Goal: Find contact information

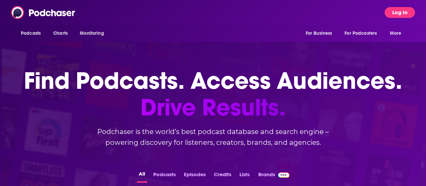
click at [408, 12] on button "Log In" at bounding box center [400, 12] width 30 height 11
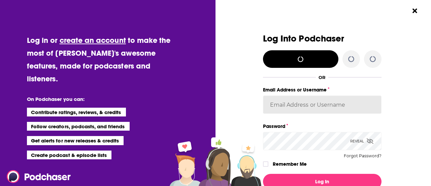
type input "[PERSON_NAME][EMAIL_ADDRESS][PERSON_NAME][DOMAIN_NAME]"
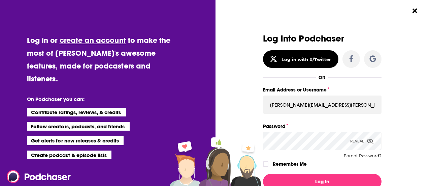
click at [367, 138] on icon "Dialog" at bounding box center [370, 140] width 7 height 5
click at [263, 166] on label "Dialog" at bounding box center [265, 163] width 5 height 5
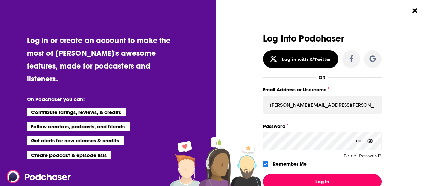
click at [279, 175] on button "Log In" at bounding box center [322, 180] width 119 height 15
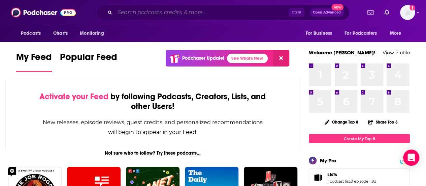
click at [231, 17] on input "Search podcasts, credits, & more..." at bounding box center [202, 12] width 174 height 11
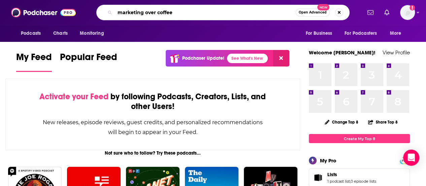
type input "marketing over coffee"
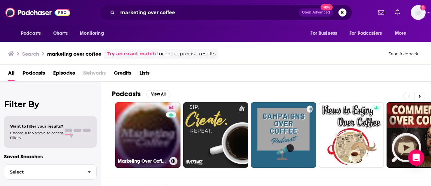
click at [139, 128] on link "64 Marketing Over Coffee Marketing Podcast" at bounding box center [147, 134] width 65 height 65
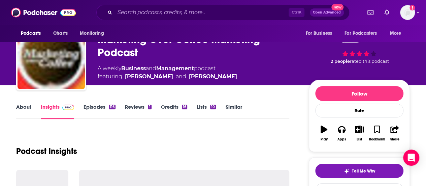
scroll to position [107, 0]
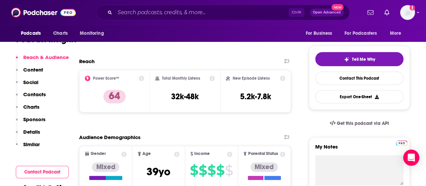
click at [31, 97] on p "Contacts" at bounding box center [34, 94] width 23 height 6
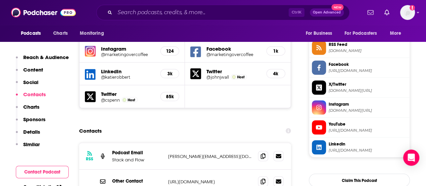
scroll to position [617, 0]
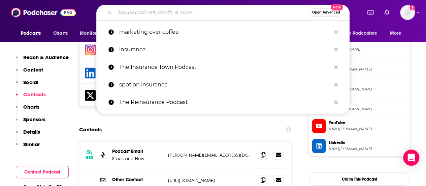
click at [139, 13] on input "Search podcasts, credits, & more..." at bounding box center [212, 12] width 194 height 11
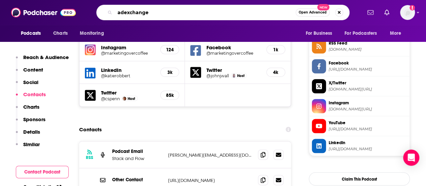
type input "adexchanger"
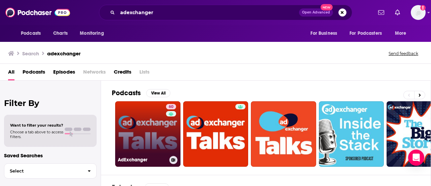
click at [162, 128] on link "60 AdExchanger" at bounding box center [147, 133] width 65 height 65
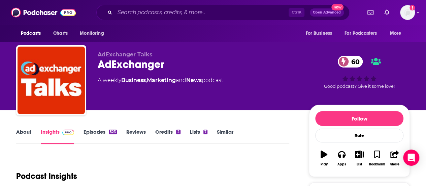
scroll to position [132, 0]
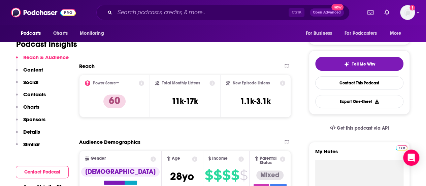
click at [29, 90] on button "Social" at bounding box center [27, 85] width 23 height 12
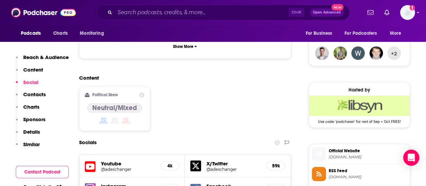
click at [39, 95] on p "Contacts" at bounding box center [34, 94] width 23 height 6
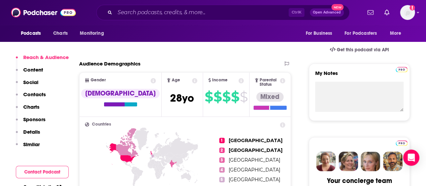
scroll to position [212, 0]
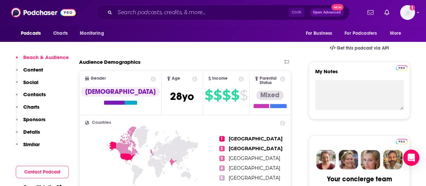
click at [29, 94] on p "Contacts" at bounding box center [34, 94] width 23 height 6
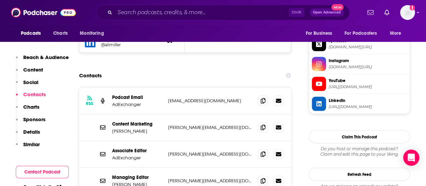
scroll to position [681, 0]
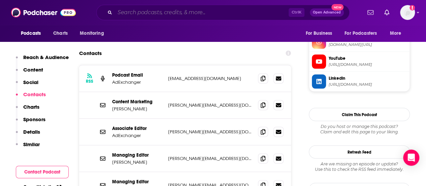
click at [148, 10] on input "Search podcasts, credits, & more..." at bounding box center [202, 12] width 174 height 11
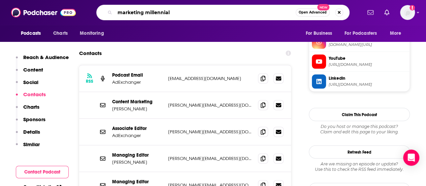
type input "marketing millennials"
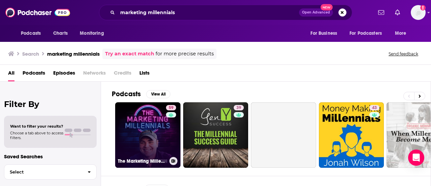
click at [158, 128] on link "59 The Marketing Millennials" at bounding box center [147, 134] width 65 height 65
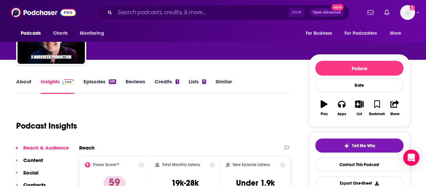
scroll to position [157, 0]
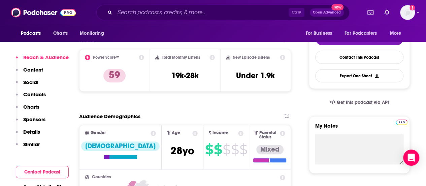
click at [34, 93] on p "Contacts" at bounding box center [34, 94] width 23 height 6
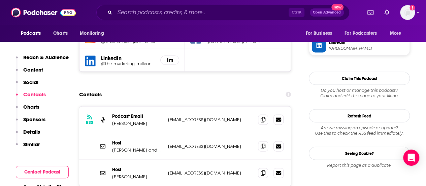
scroll to position [655, 0]
click at [150, 16] on input "Search podcasts, credits, & more..." at bounding box center [202, 12] width 174 height 11
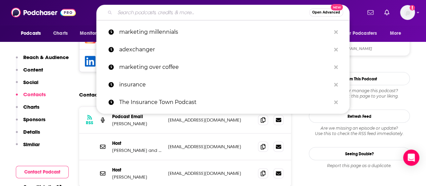
type input "z"
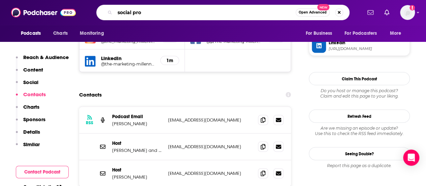
type input "social pros"
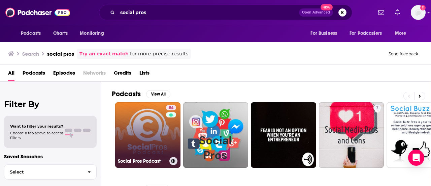
click at [142, 132] on link "54 Social Pros Podcast" at bounding box center [147, 134] width 65 height 65
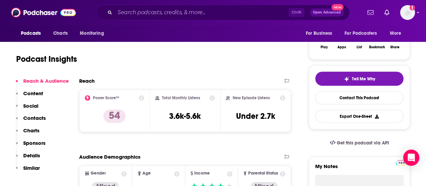
scroll to position [117, 0]
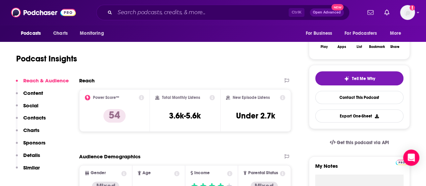
click at [37, 120] on p "Contacts" at bounding box center [34, 117] width 23 height 6
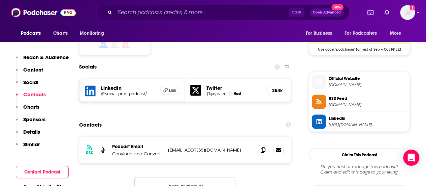
scroll to position [564, 0]
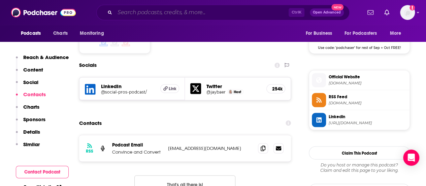
click at [168, 11] on input "Search podcasts, credits, & more..." at bounding box center [202, 12] width 174 height 11
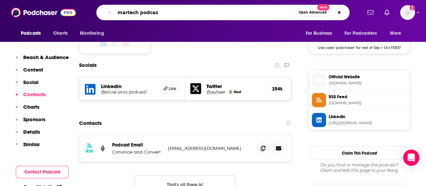
type input "martech podcast"
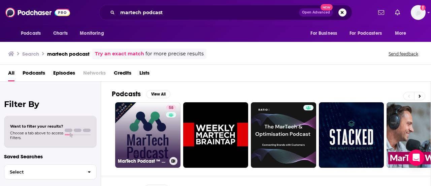
click at [141, 138] on link "58 MarTech Podcast ™ // Marketing + Technology = Business Growth" at bounding box center [147, 134] width 65 height 65
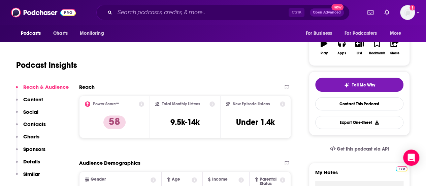
click at [27, 123] on p "Contacts" at bounding box center [34, 124] width 23 height 6
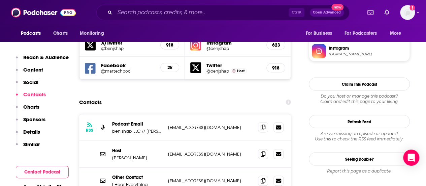
scroll to position [611, 0]
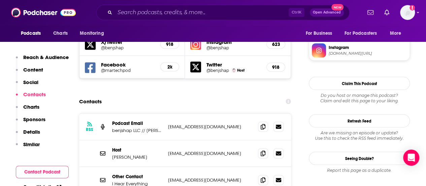
click at [135, 20] on div "Ctrl K Open Advanced New" at bounding box center [222, 12] width 253 height 15
click at [137, 15] on input "Search podcasts, credits, & more..." at bounding box center [202, 12] width 174 height 11
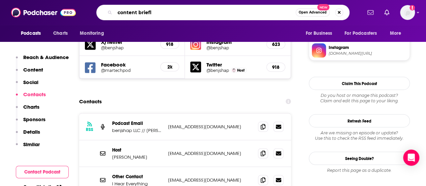
type input "content briefly"
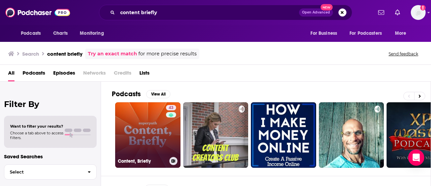
click at [164, 143] on link "43 Content, Briefly" at bounding box center [147, 134] width 65 height 65
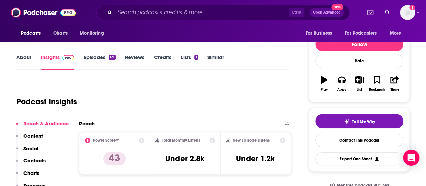
scroll to position [116, 0]
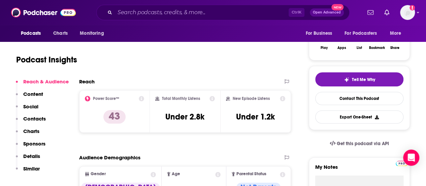
click at [33, 117] on p "Contacts" at bounding box center [34, 118] width 23 height 6
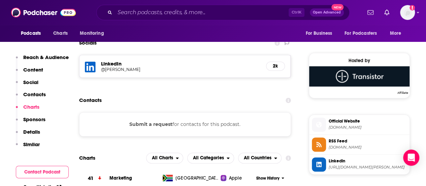
scroll to position [542, 0]
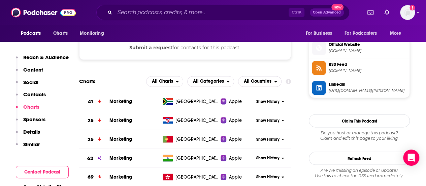
click at [38, 95] on p "Contacts" at bounding box center [34, 94] width 23 height 6
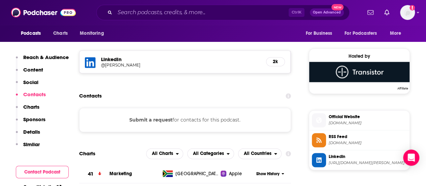
scroll to position [465, 0]
